Goal: Information Seeking & Learning: Learn about a topic

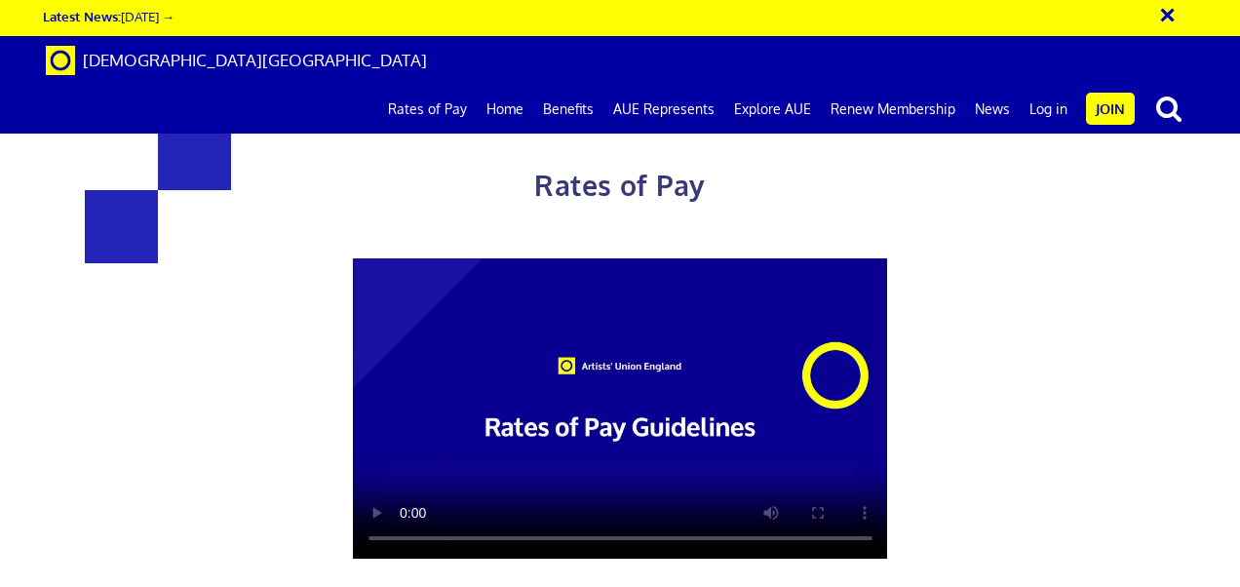
scroll to position [0, 4]
click at [1118, 404] on div "Rates of Pay This page is designed to help artists and their employers to deter…" at bounding box center [620, 483] width 1270 height 926
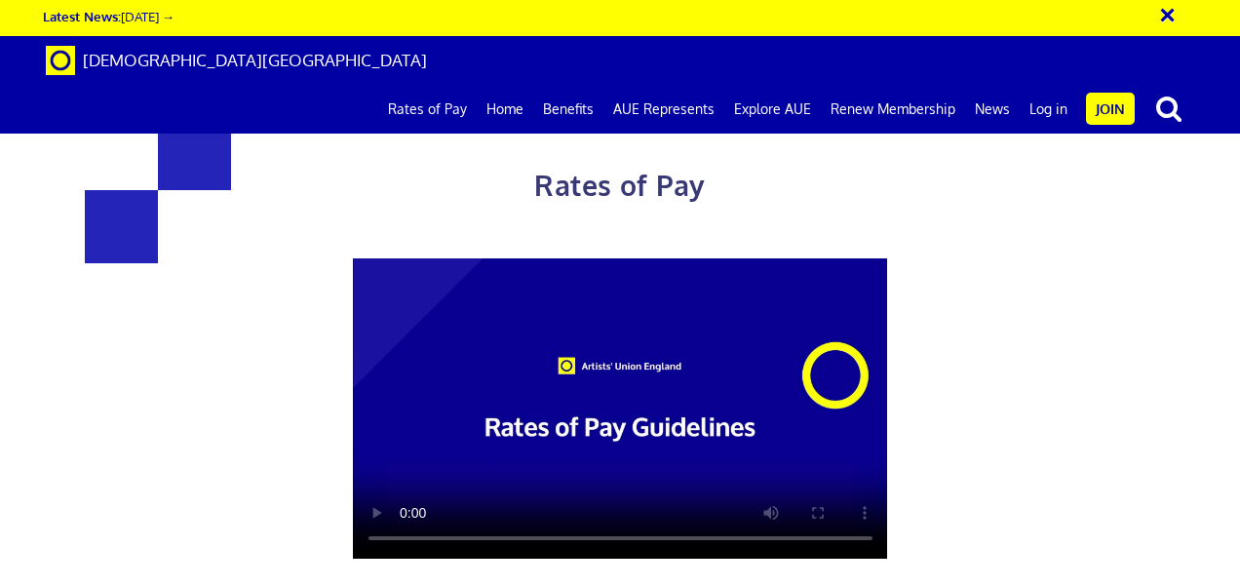
scroll to position [2887, 0]
drag, startPoint x: 1209, startPoint y: 326, endPoint x: 1141, endPoint y: 474, distance: 163.2
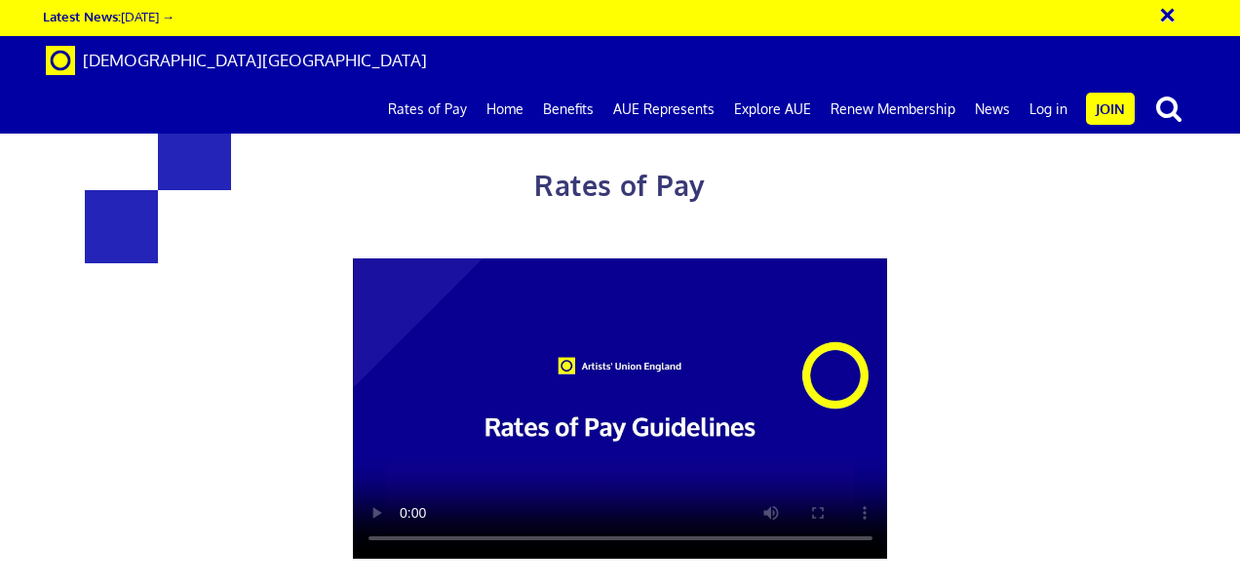
scroll to position [1053, 0]
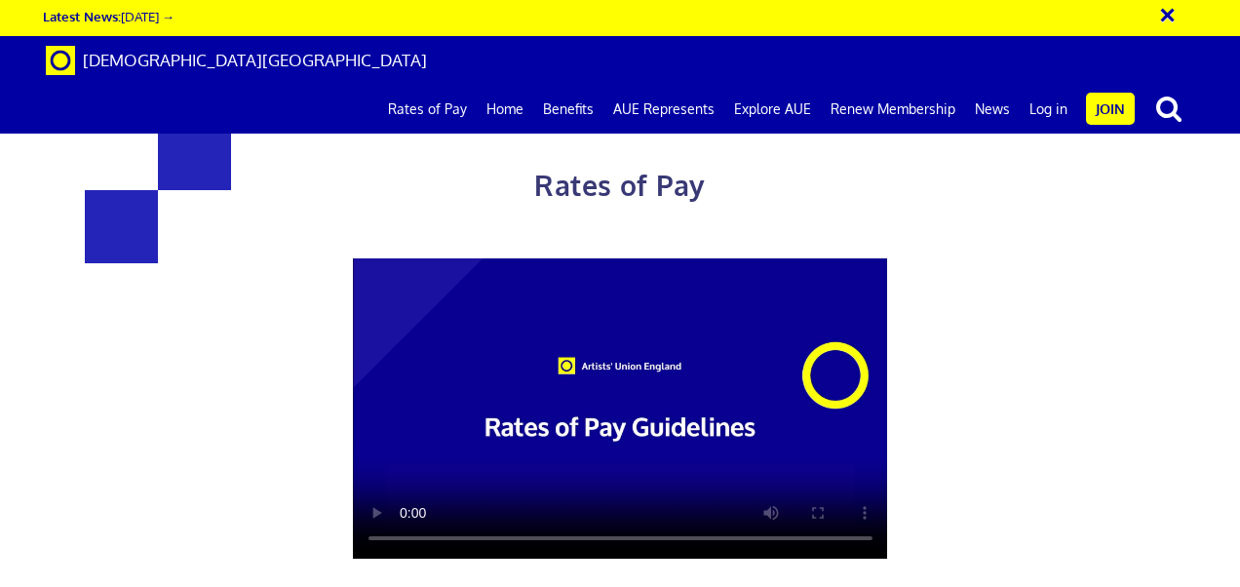
scroll to position [2809, 0]
